Goal: Task Accomplishment & Management: Manage account settings

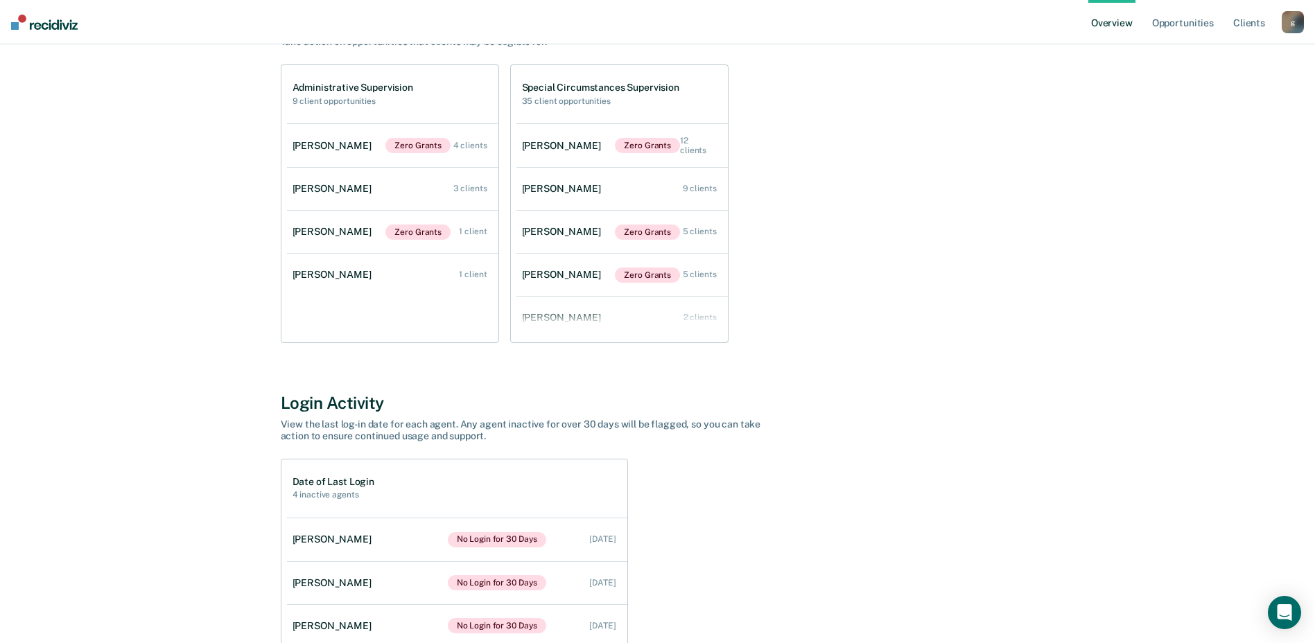
scroll to position [139, 0]
click at [628, 267] on link "[PERSON_NAME] Zero Grants 5 clients" at bounding box center [621, 276] width 211 height 43
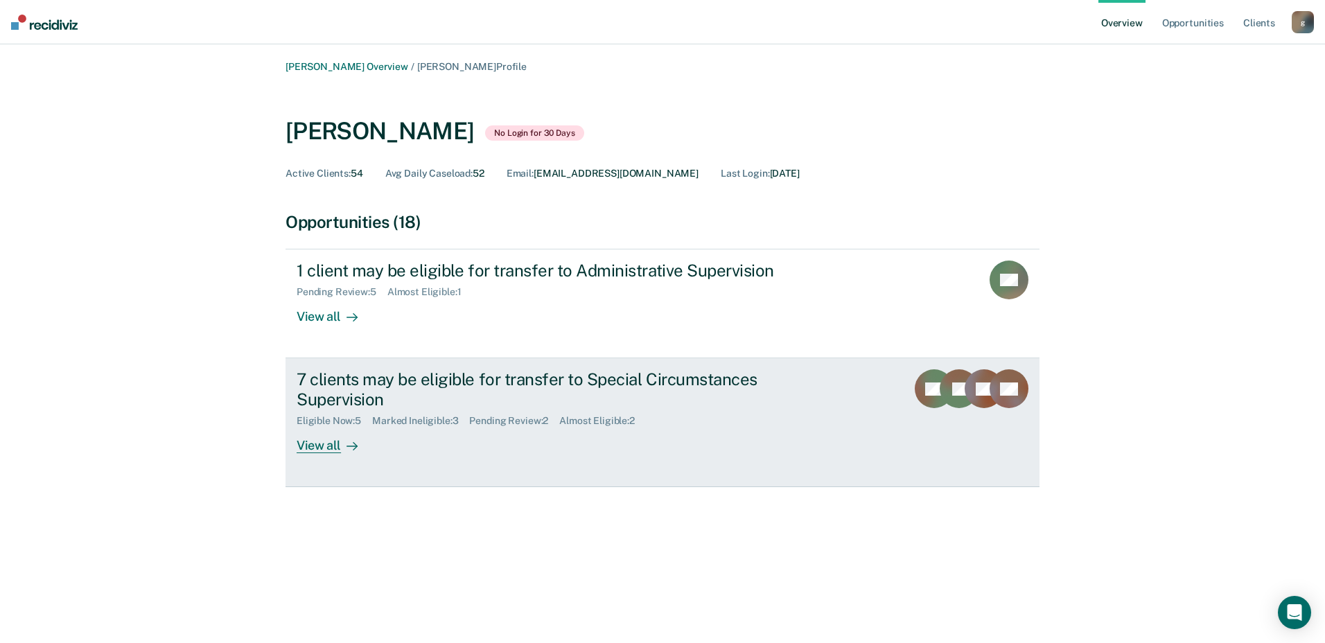
click at [423, 394] on div "7 clients may be eligible for transfer to Special Circumstances Supervision" at bounding box center [540, 389] width 487 height 40
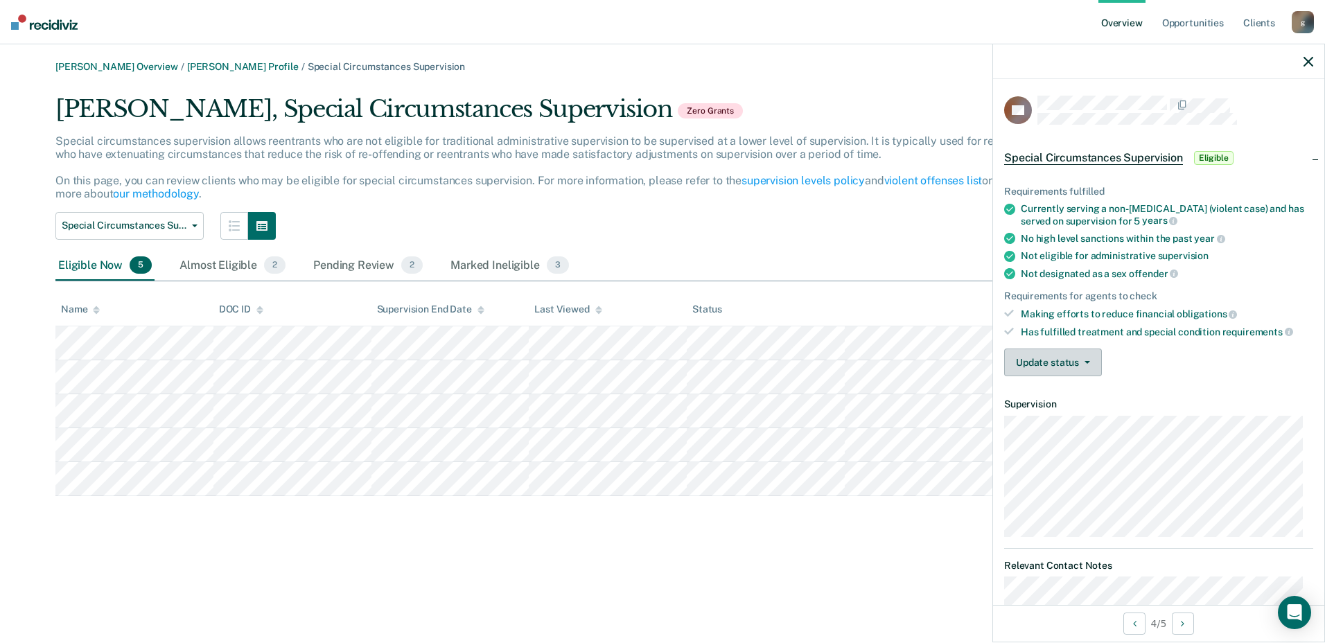
click at [1074, 364] on button "Update status" at bounding box center [1053, 363] width 98 height 28
click at [1184, 345] on div "Requirements fulfilled Currently serving a non-[MEDICAL_DATA] (violent case) an…" at bounding box center [1158, 276] width 331 height 224
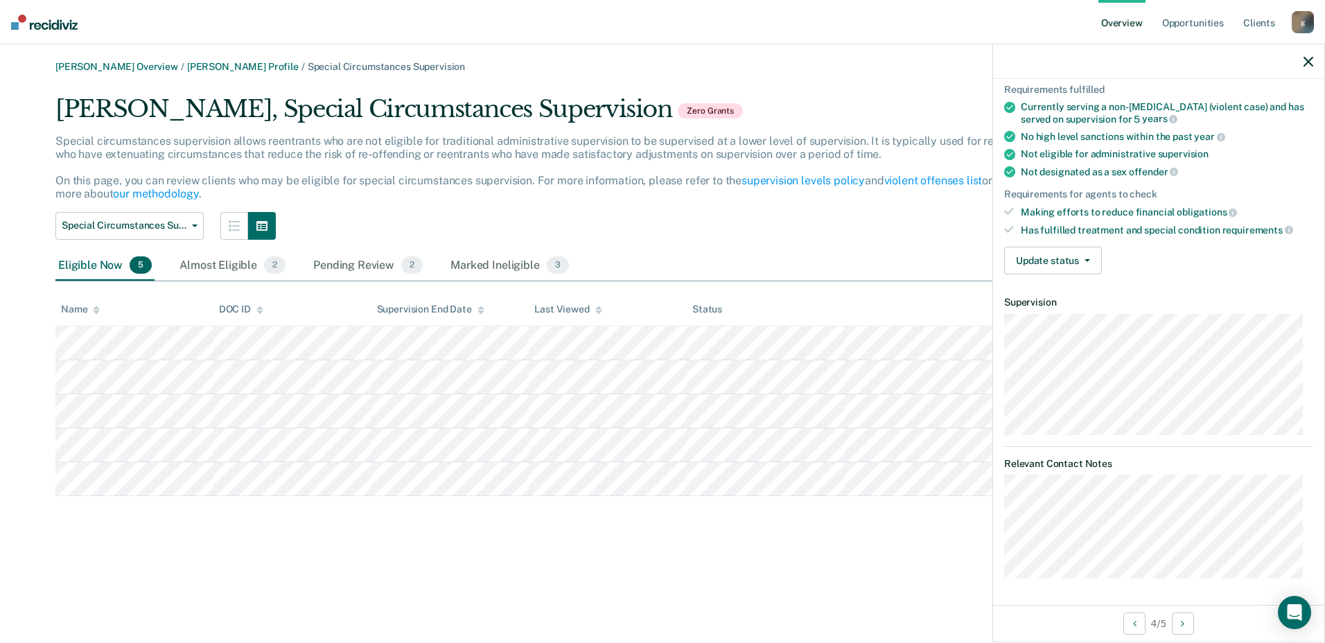
scroll to position [33, 0]
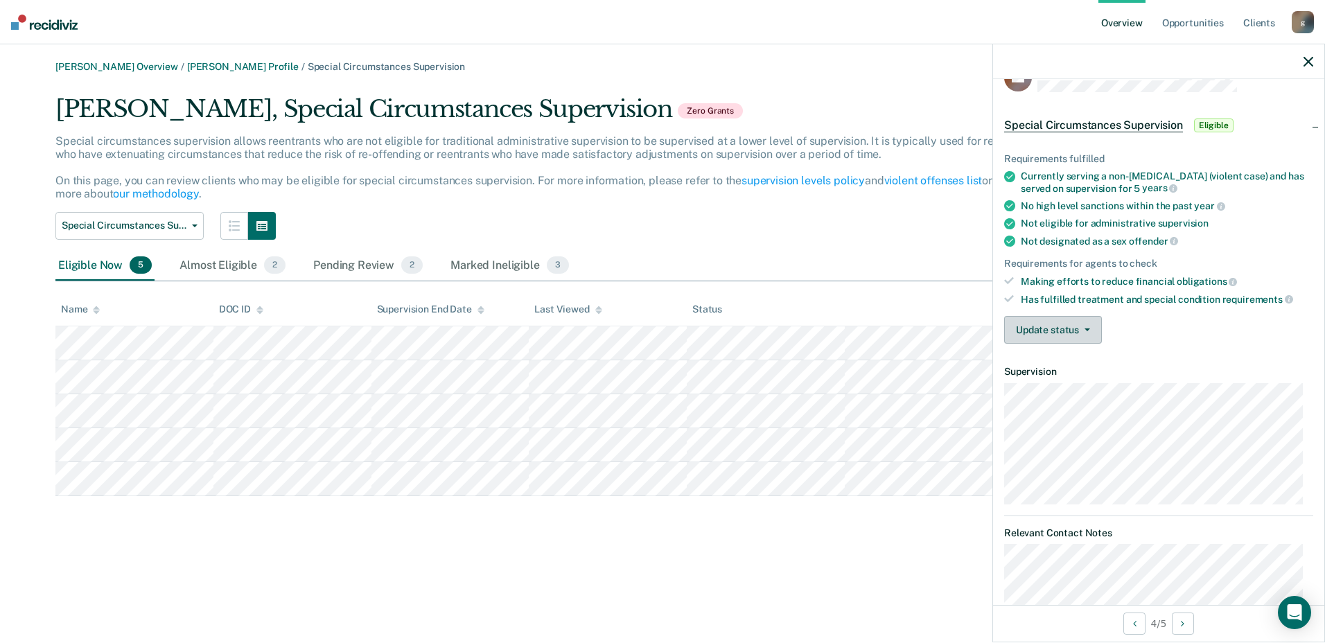
click at [1076, 330] on button "Update status" at bounding box center [1053, 330] width 98 height 28
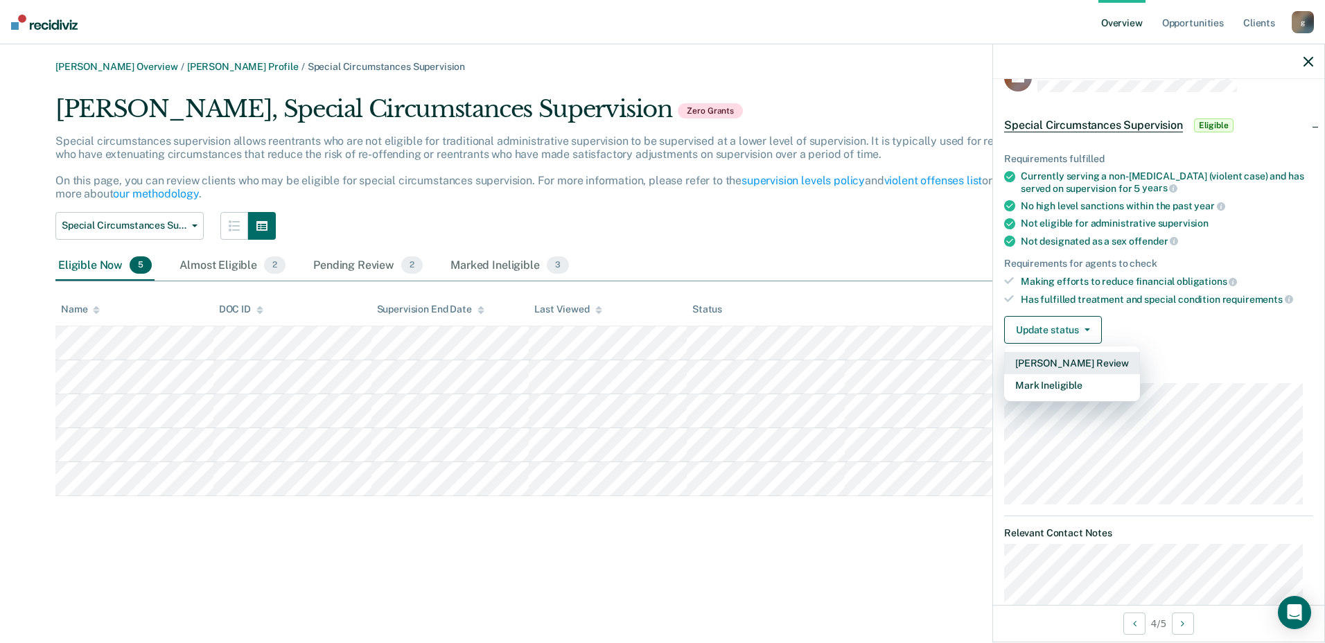
click at [1059, 357] on button "[PERSON_NAME] Review" at bounding box center [1072, 363] width 136 height 22
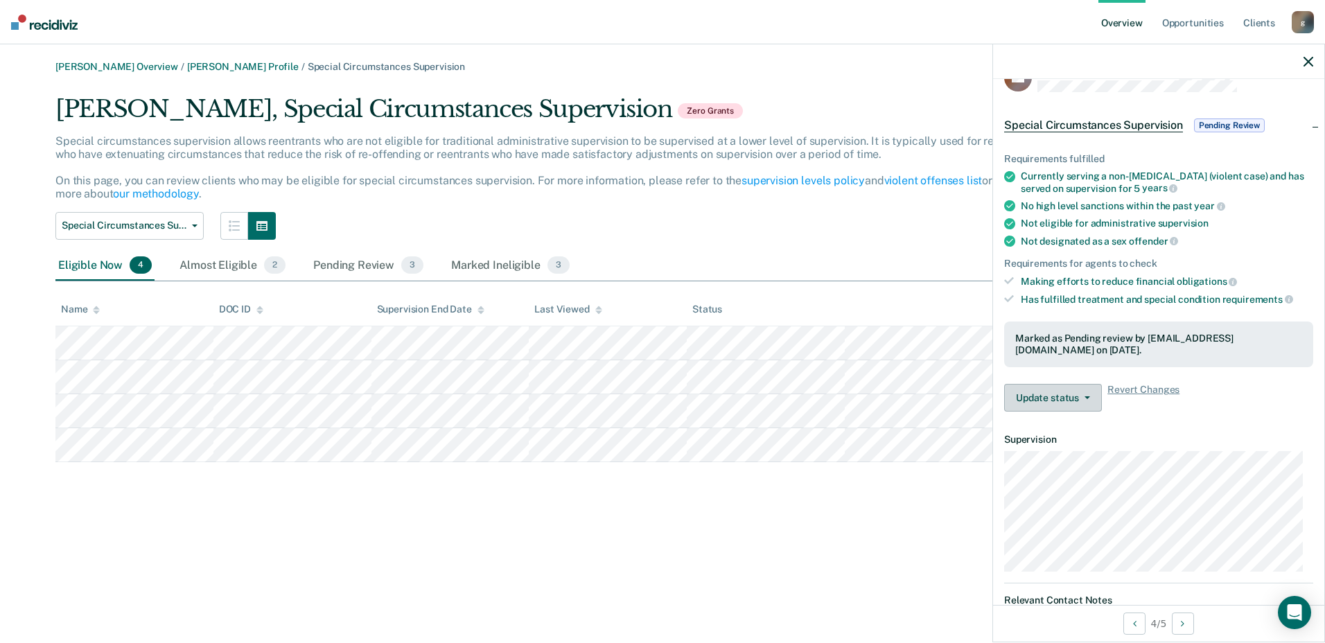
scroll to position [169, 0]
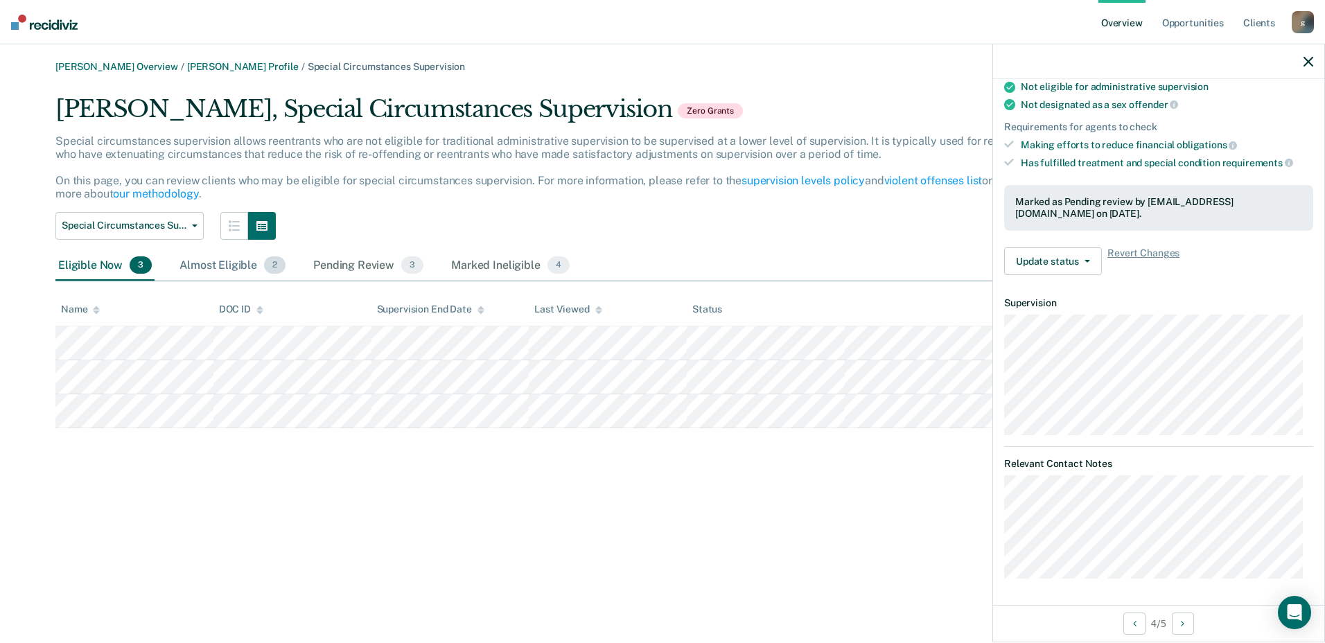
click at [232, 265] on div "Almost Eligible 2" at bounding box center [233, 266] width 112 height 30
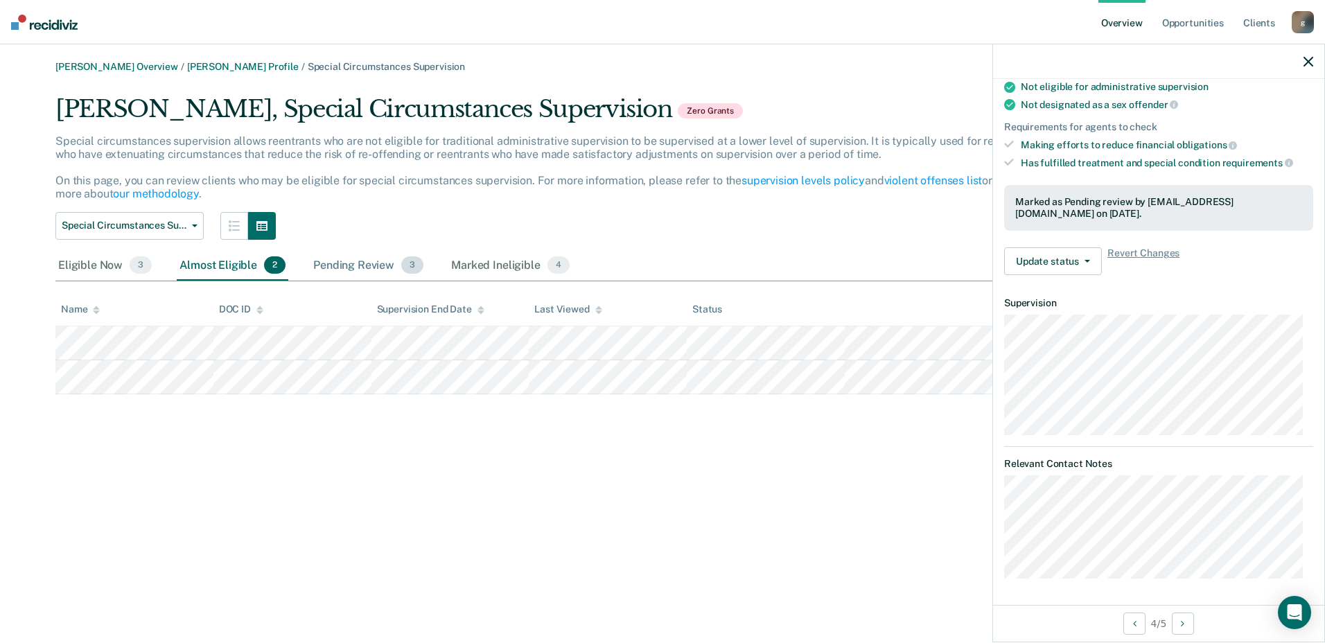
click at [335, 272] on div "Pending Review 3" at bounding box center [368, 266] width 116 height 30
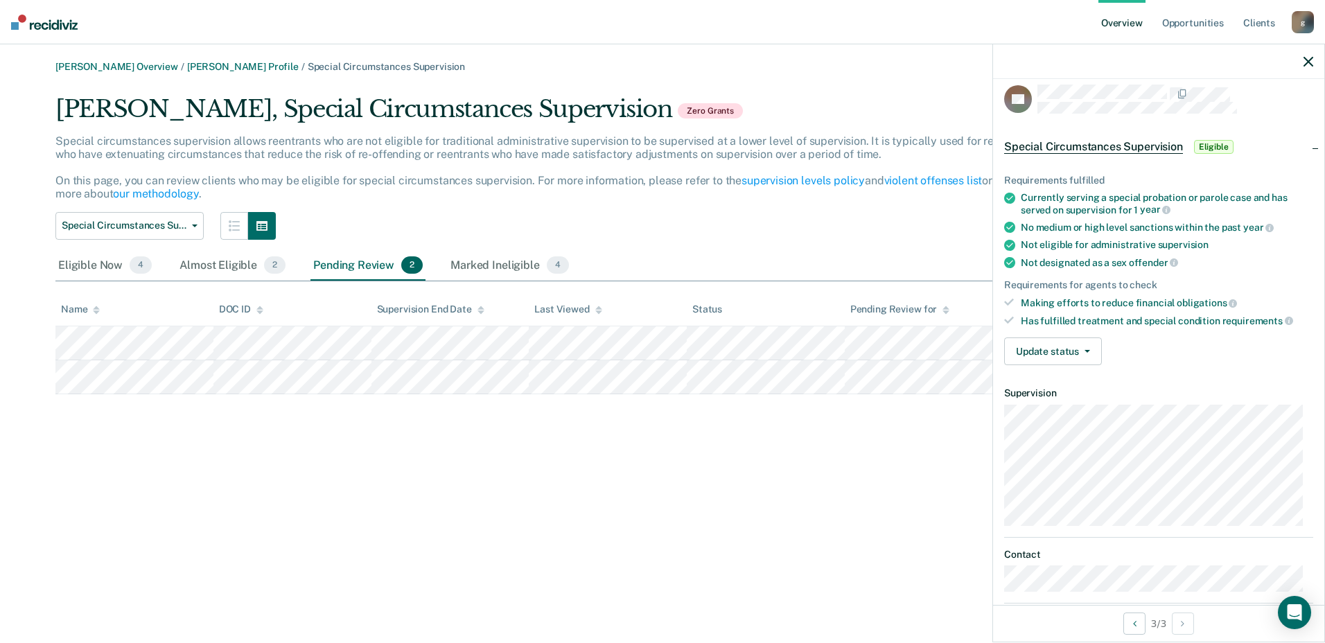
scroll to position [0, 0]
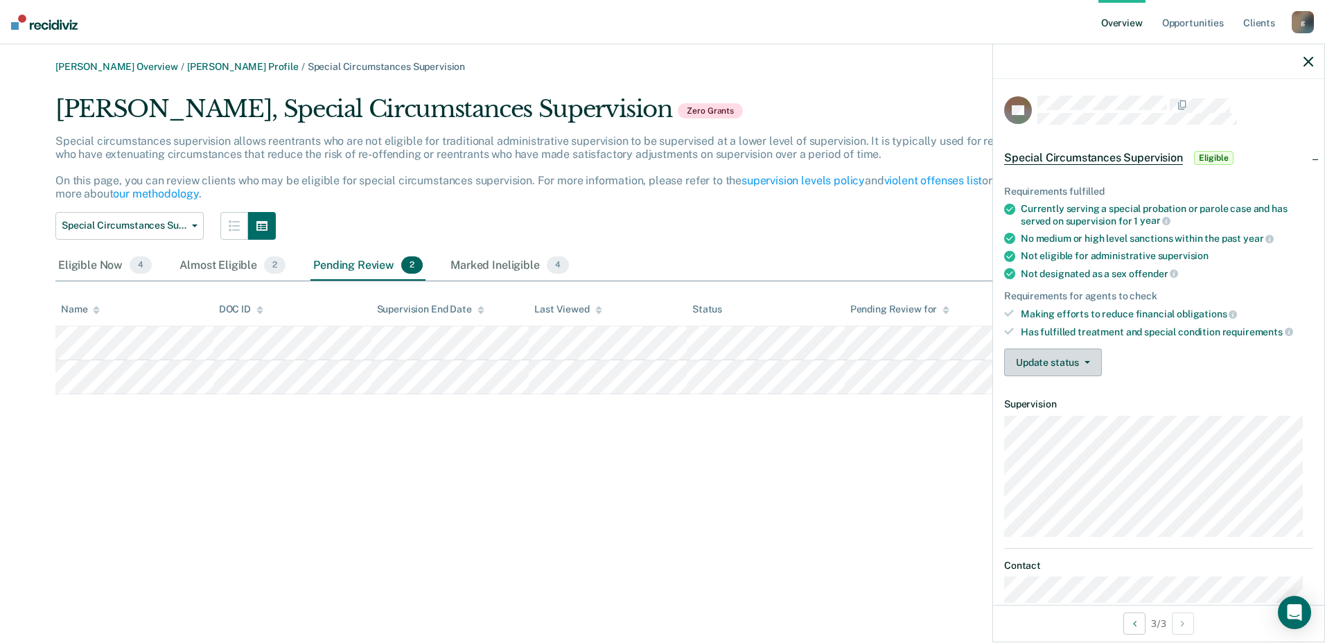
click at [1091, 365] on button "Update status" at bounding box center [1053, 363] width 98 height 28
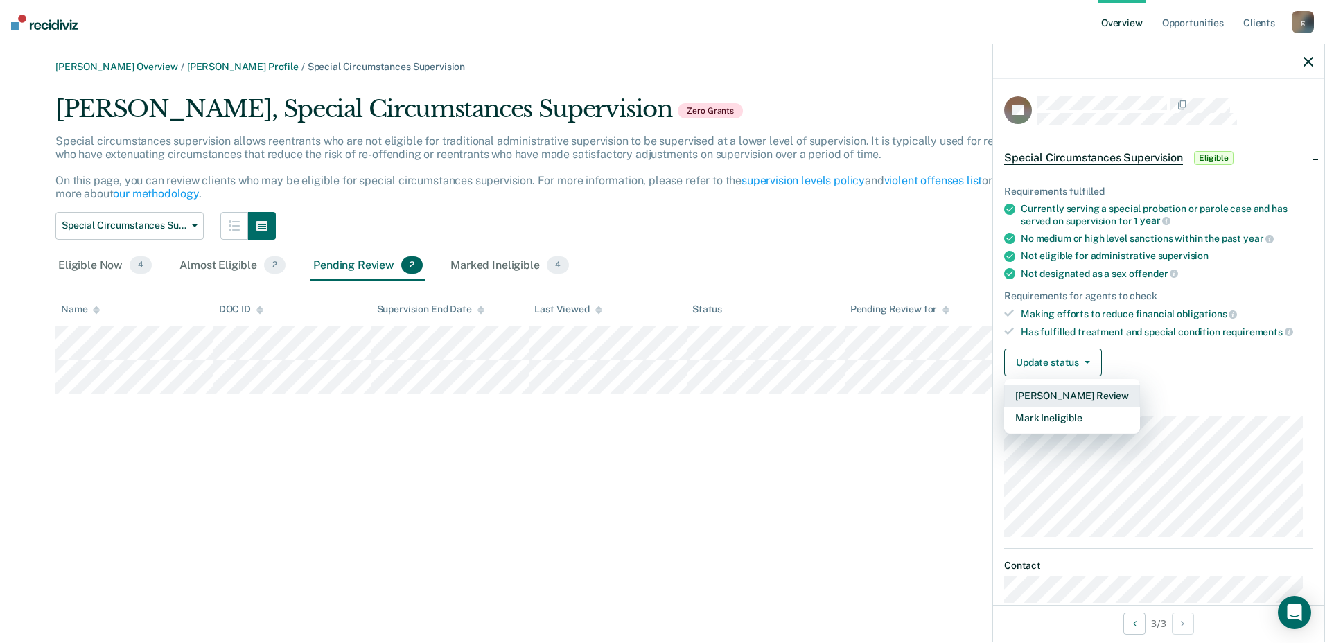
click at [1096, 394] on button "[PERSON_NAME] Review" at bounding box center [1072, 396] width 136 height 22
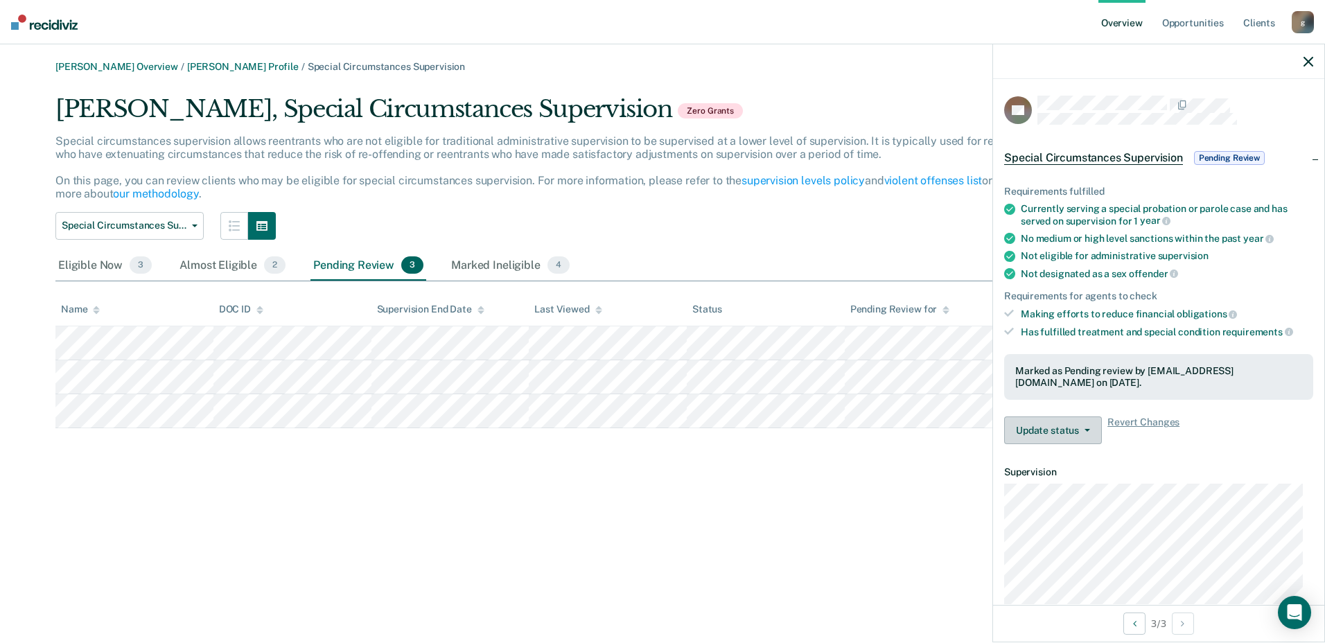
click at [1087, 436] on button "Update status" at bounding box center [1053, 431] width 98 height 28
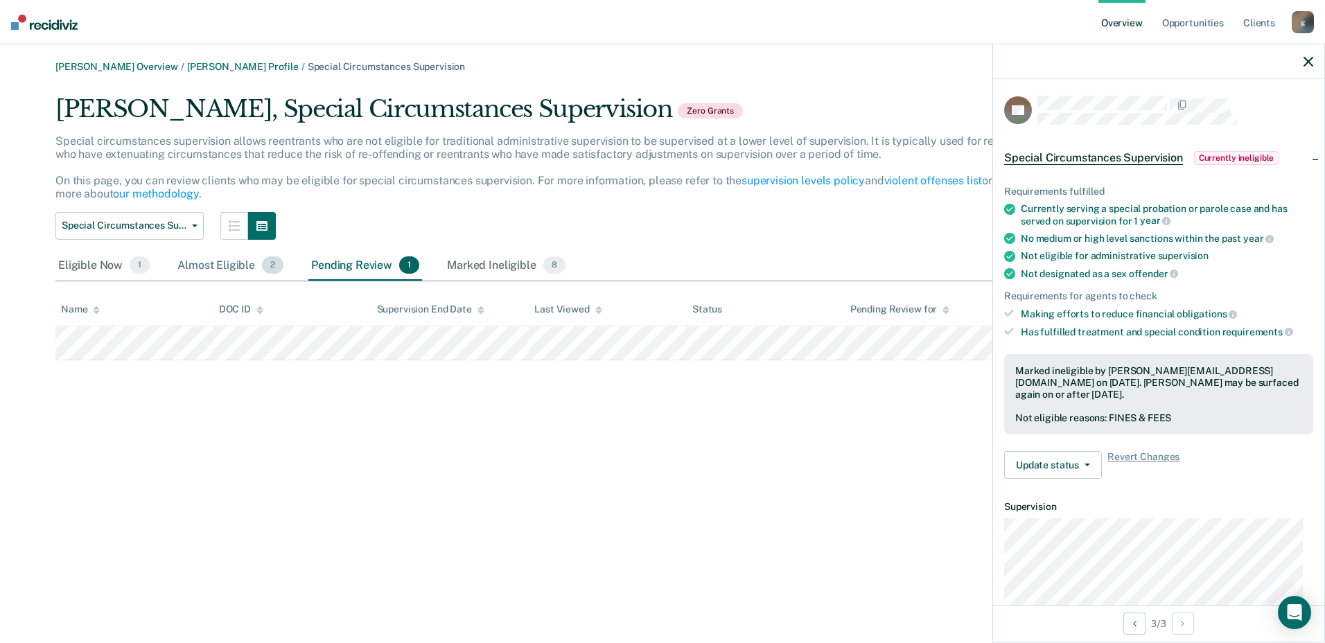
click at [230, 262] on div "Almost Eligible 2" at bounding box center [231, 266] width 112 height 30
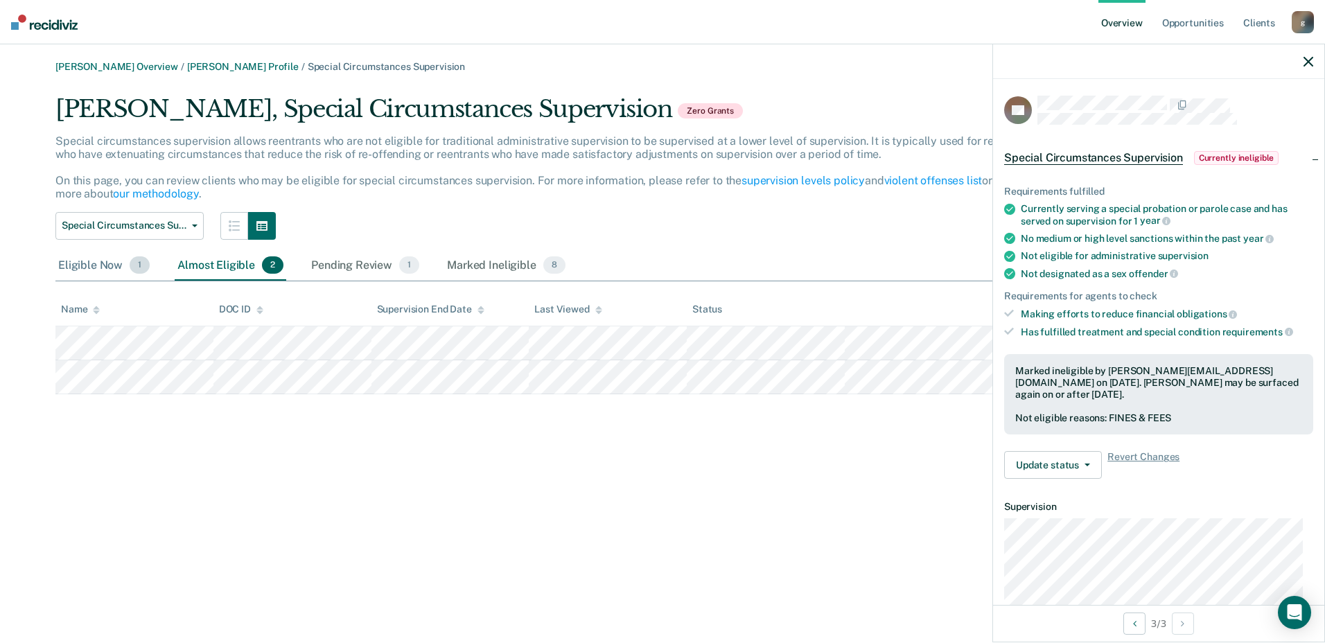
click at [130, 264] on span "1" at bounding box center [140, 265] width 20 height 18
click at [227, 268] on div "Almost Eligible 2" at bounding box center [231, 266] width 112 height 30
click at [221, 67] on link "[PERSON_NAME] Profile" at bounding box center [243, 67] width 112 height 12
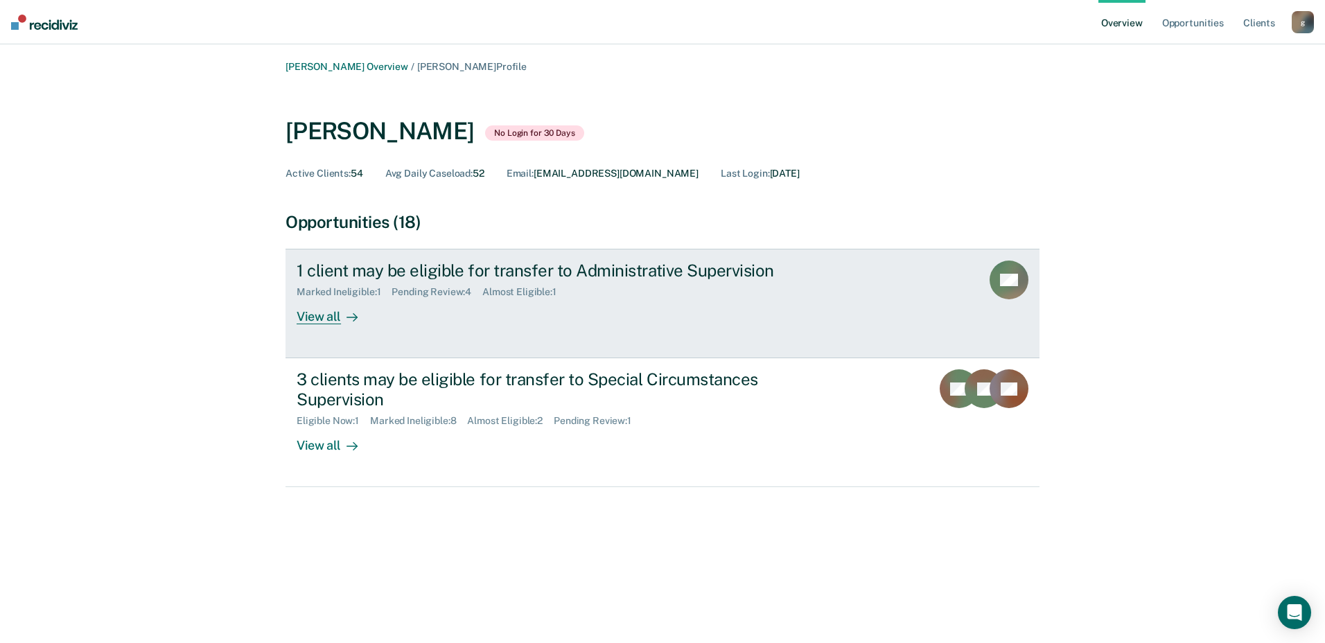
click at [408, 308] on div "1 client may be eligible for transfer to Administrative Supervision Marked Inel…" at bounding box center [557, 293] width 520 height 64
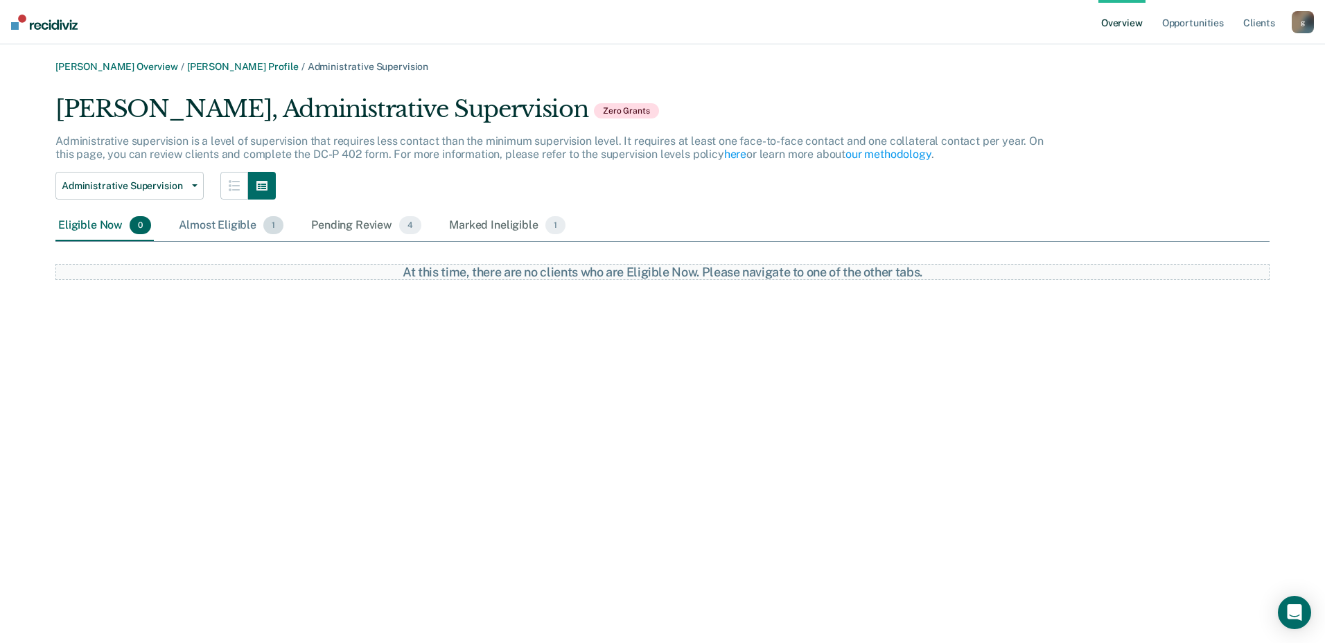
click at [217, 231] on div "Almost Eligible 1" at bounding box center [231, 226] width 110 height 30
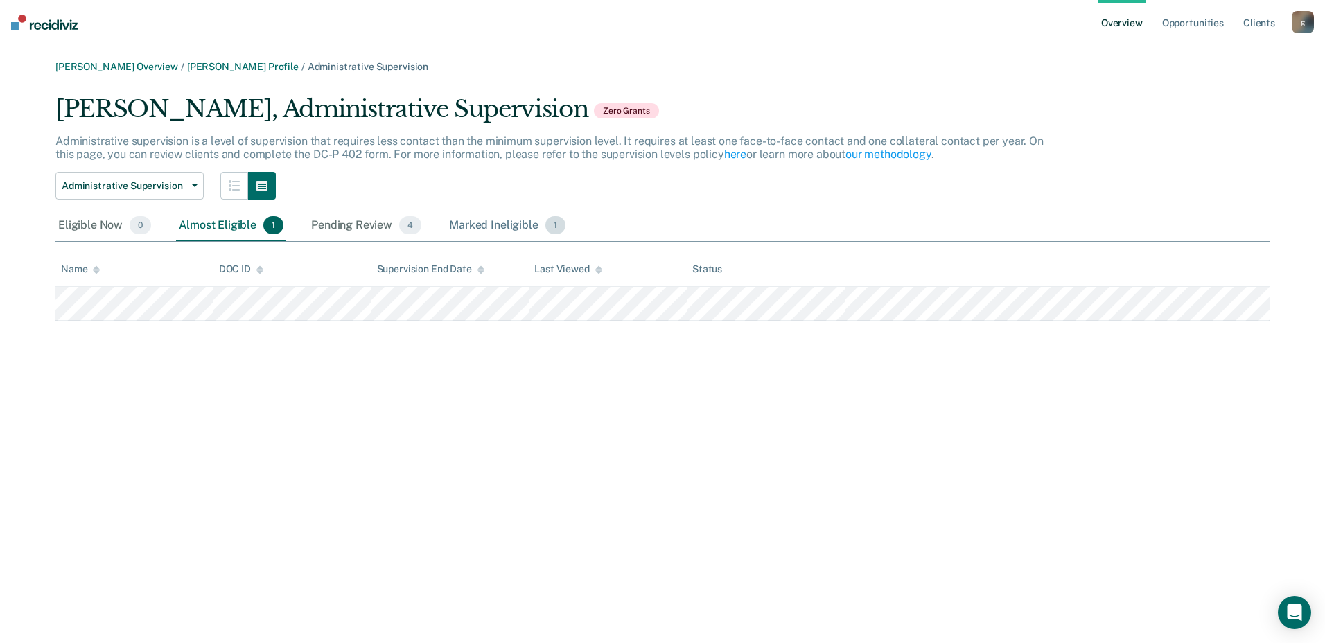
click at [489, 218] on div "Marked Ineligible 1" at bounding box center [507, 226] width 122 height 30
click at [484, 224] on div "Marked Ineligible 1" at bounding box center [507, 226] width 122 height 30
click at [207, 225] on div "Almost Eligible 1" at bounding box center [231, 226] width 110 height 30
click at [224, 64] on link "[PERSON_NAME] Profile" at bounding box center [243, 67] width 112 height 12
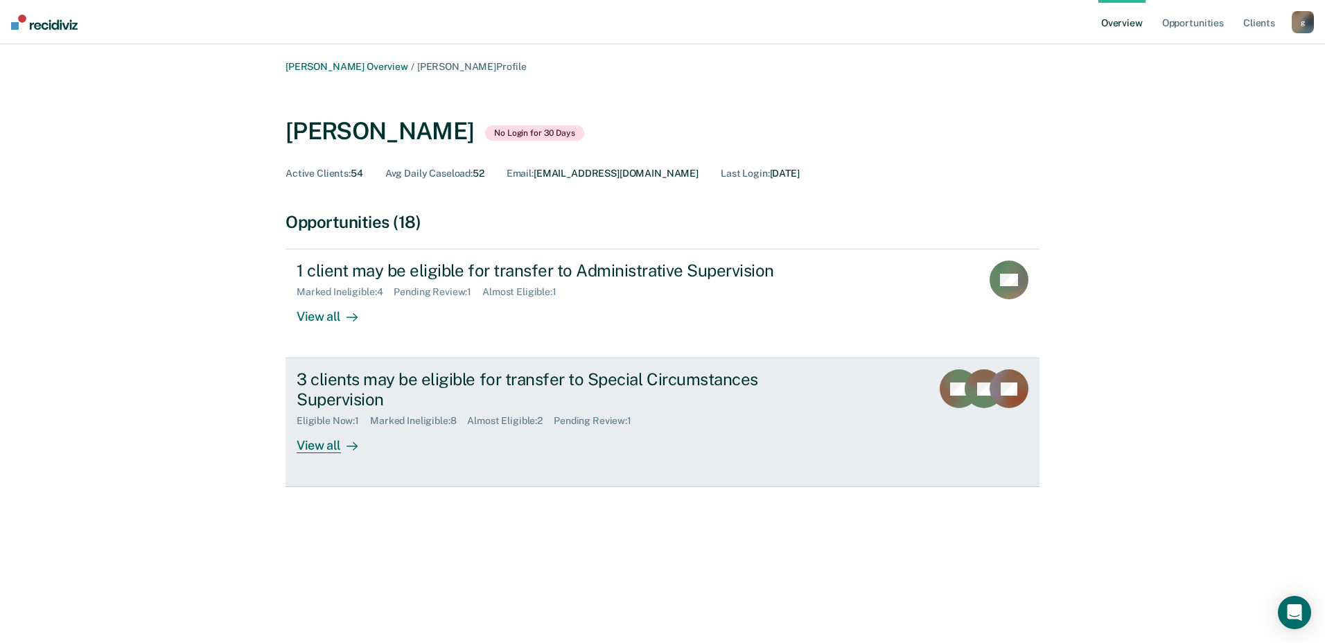
click at [407, 439] on div "3 clients may be eligible for transfer to Special Circumstances Supervision Eli…" at bounding box center [557, 411] width 520 height 84
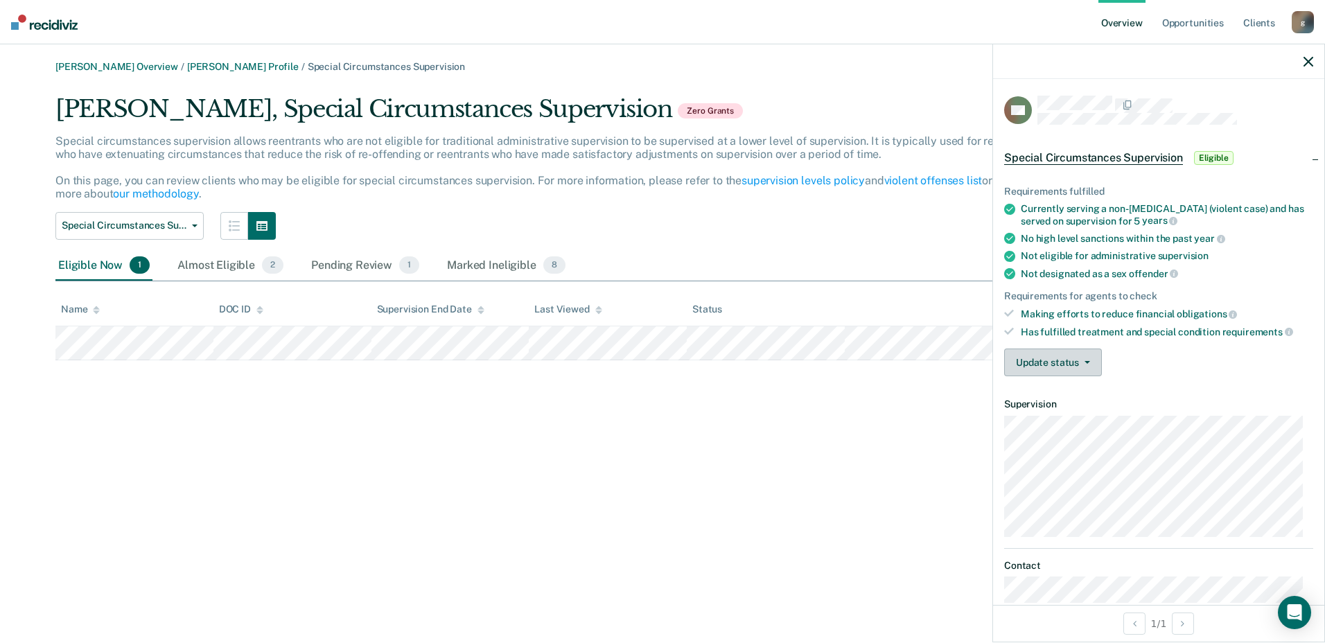
click at [1092, 365] on button "Update status" at bounding box center [1053, 363] width 98 height 28
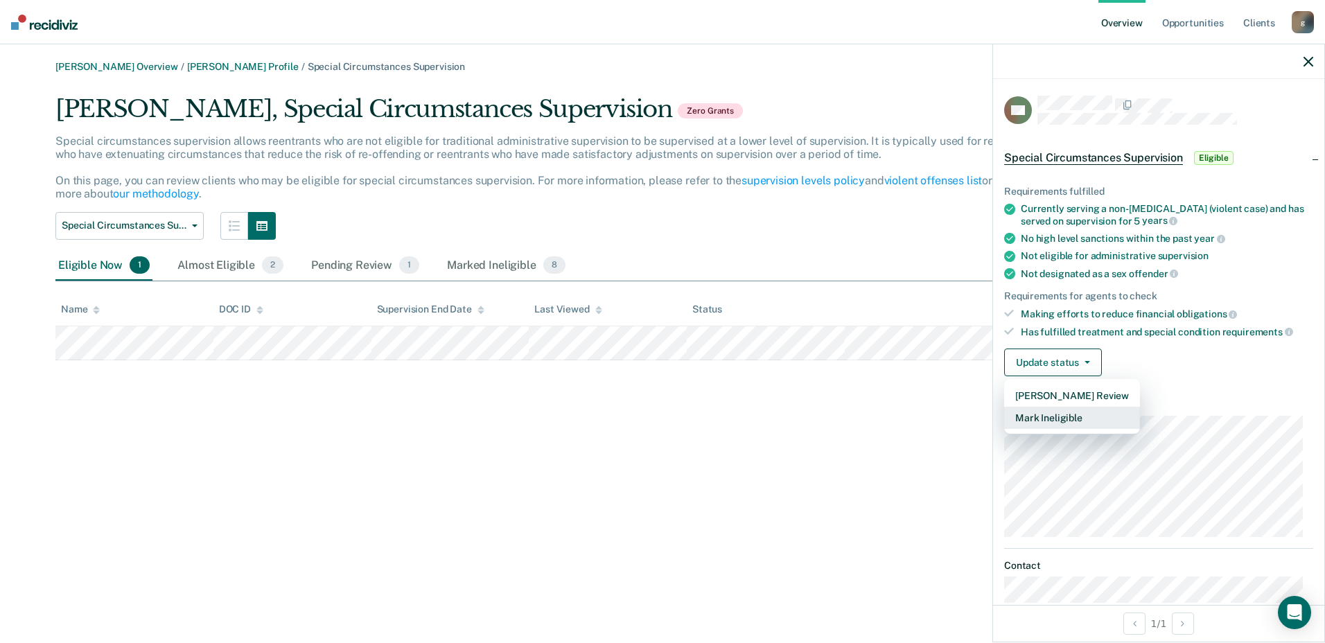
click at [1064, 417] on button "Mark Ineligible" at bounding box center [1072, 418] width 136 height 22
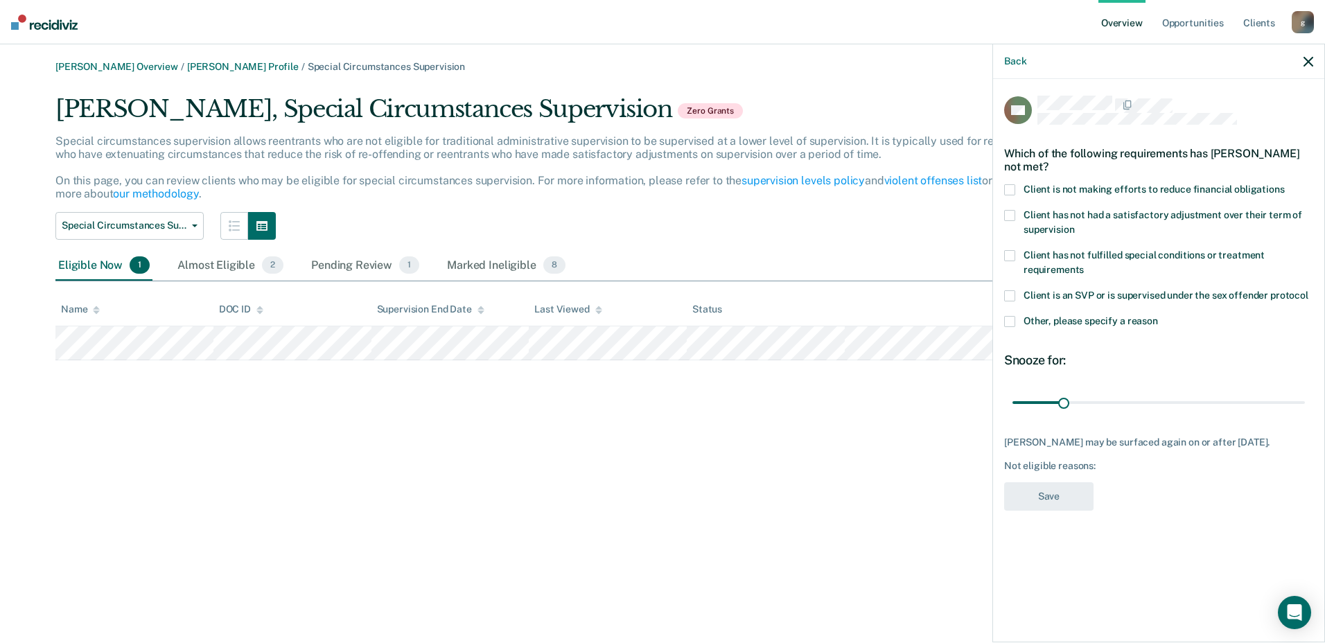
click at [1010, 322] on span at bounding box center [1009, 321] width 11 height 11
click at [1158, 316] on input "Other, please specify a reason" at bounding box center [1158, 316] width 0 height 0
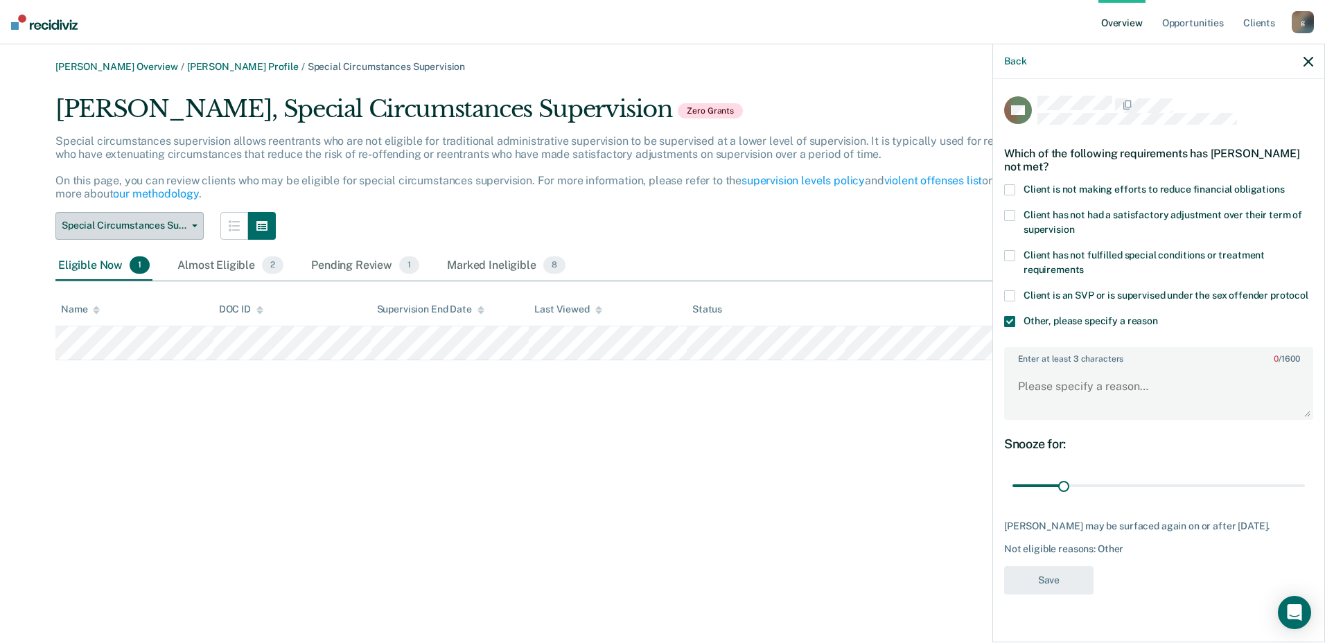
click at [195, 221] on button "Special Circumstances Supervision" at bounding box center [129, 226] width 148 height 28
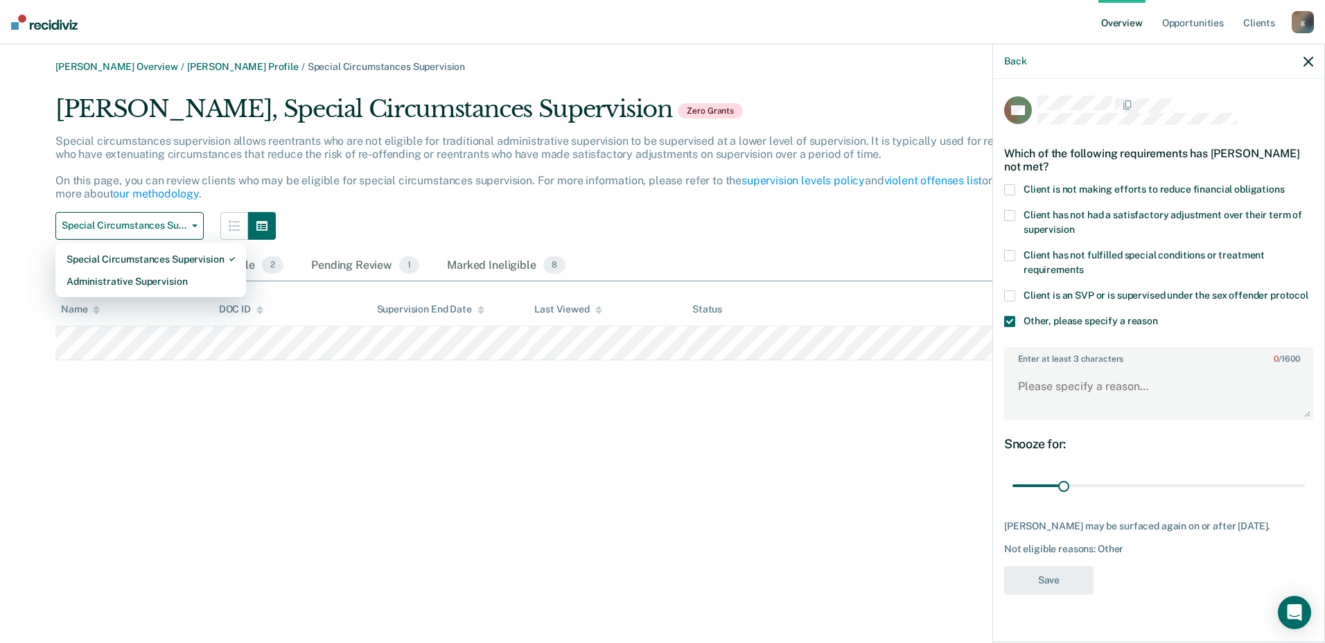
click at [216, 177] on p "Special circumstances supervision allows reentrants who are not eligible for tr…" at bounding box center [545, 167] width 981 height 67
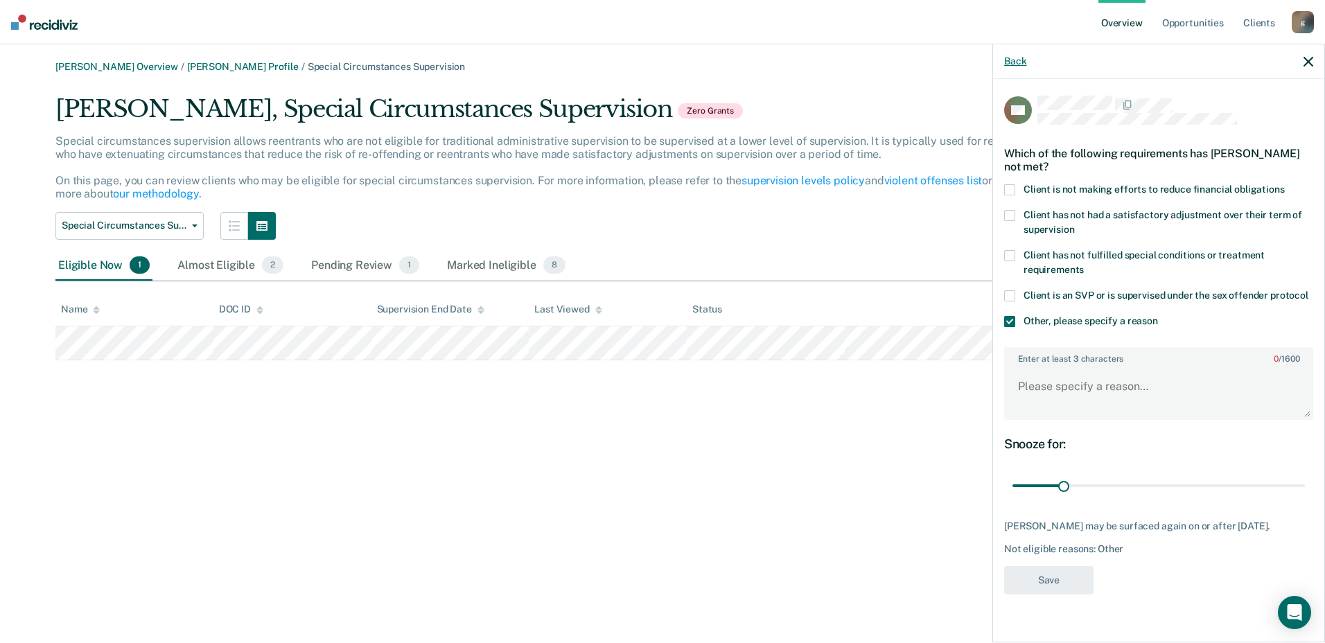
click at [1017, 60] on button "Back" at bounding box center [1015, 61] width 22 height 12
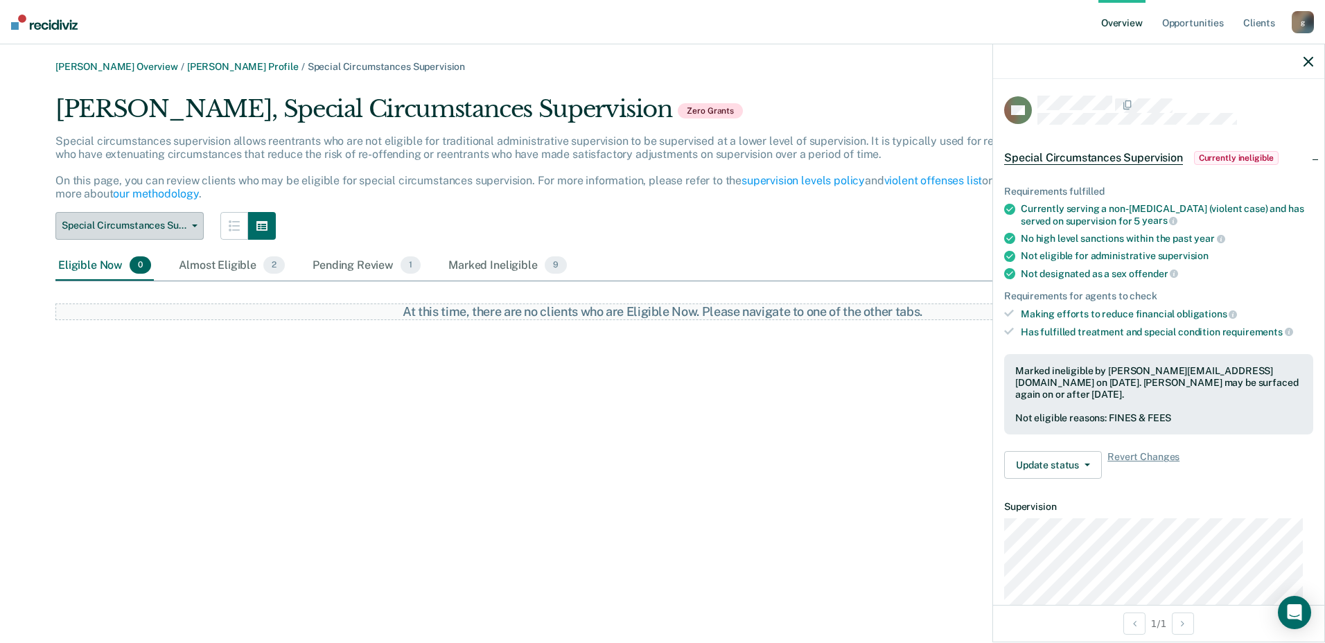
click at [184, 227] on span "Special Circumstances Supervision" at bounding box center [124, 226] width 125 height 12
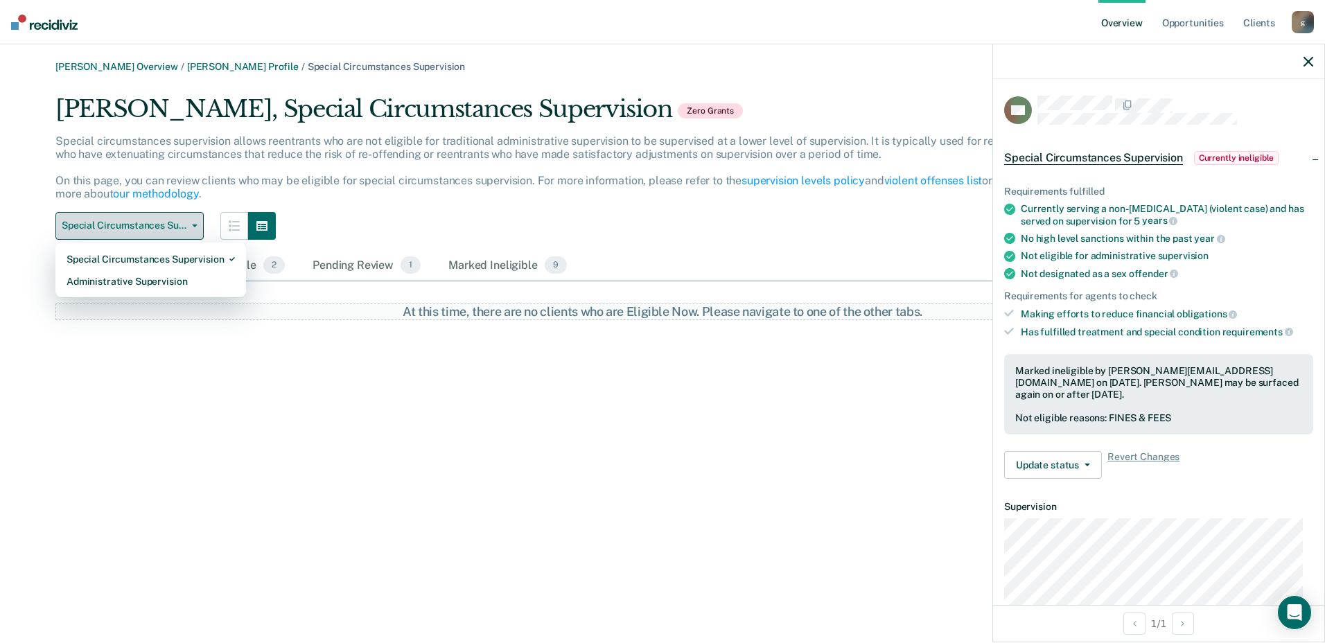
click at [192, 222] on button "Special Circumstances Supervision" at bounding box center [129, 226] width 148 height 28
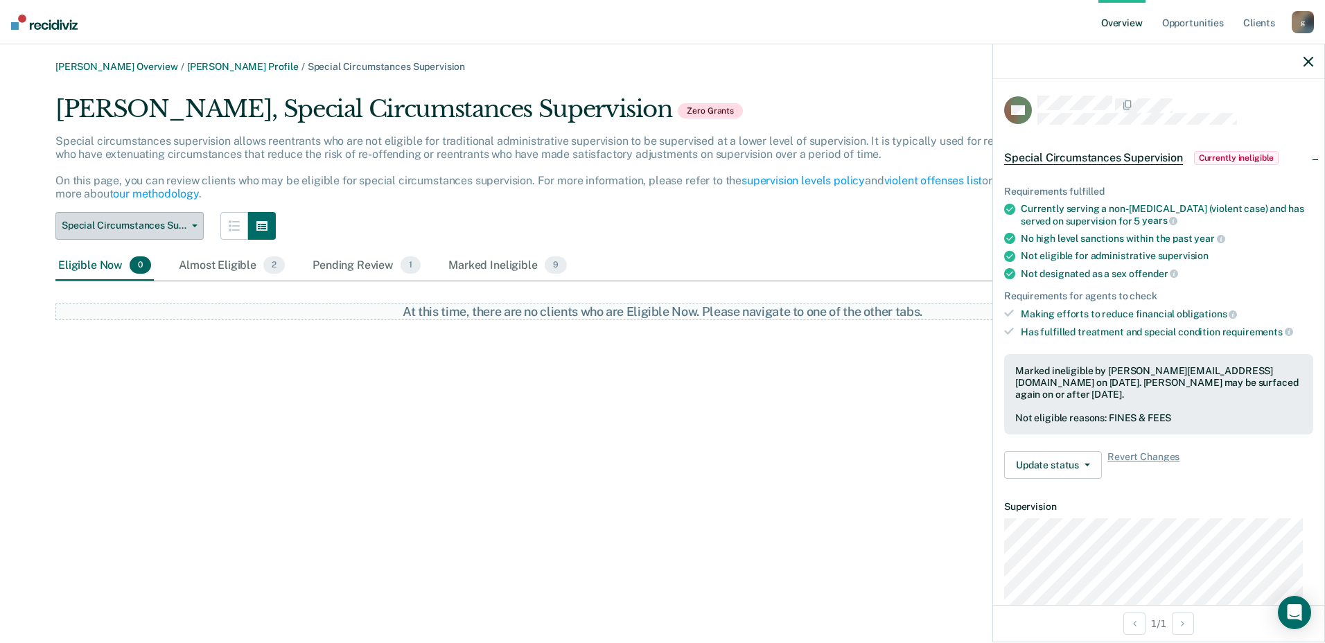
click at [195, 229] on button "Special Circumstances Supervision" at bounding box center [129, 226] width 148 height 28
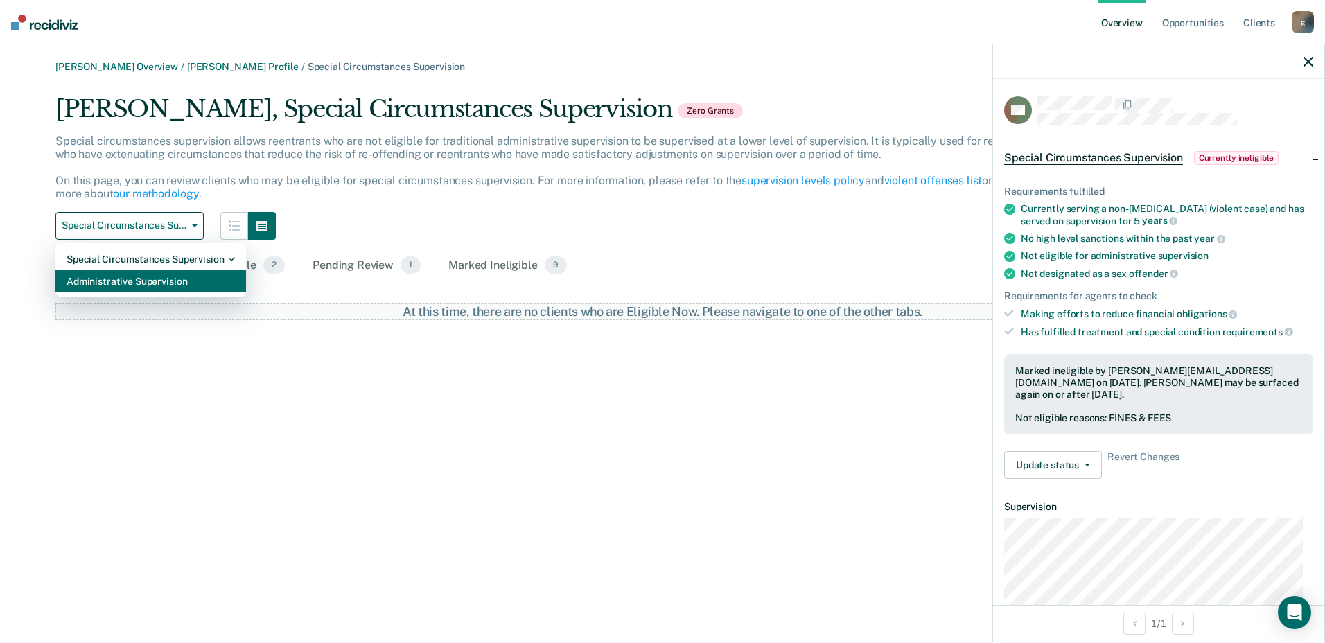
click at [150, 275] on div "Administrative Supervision" at bounding box center [151, 281] width 168 height 22
